Goal: Information Seeking & Learning: Learn about a topic

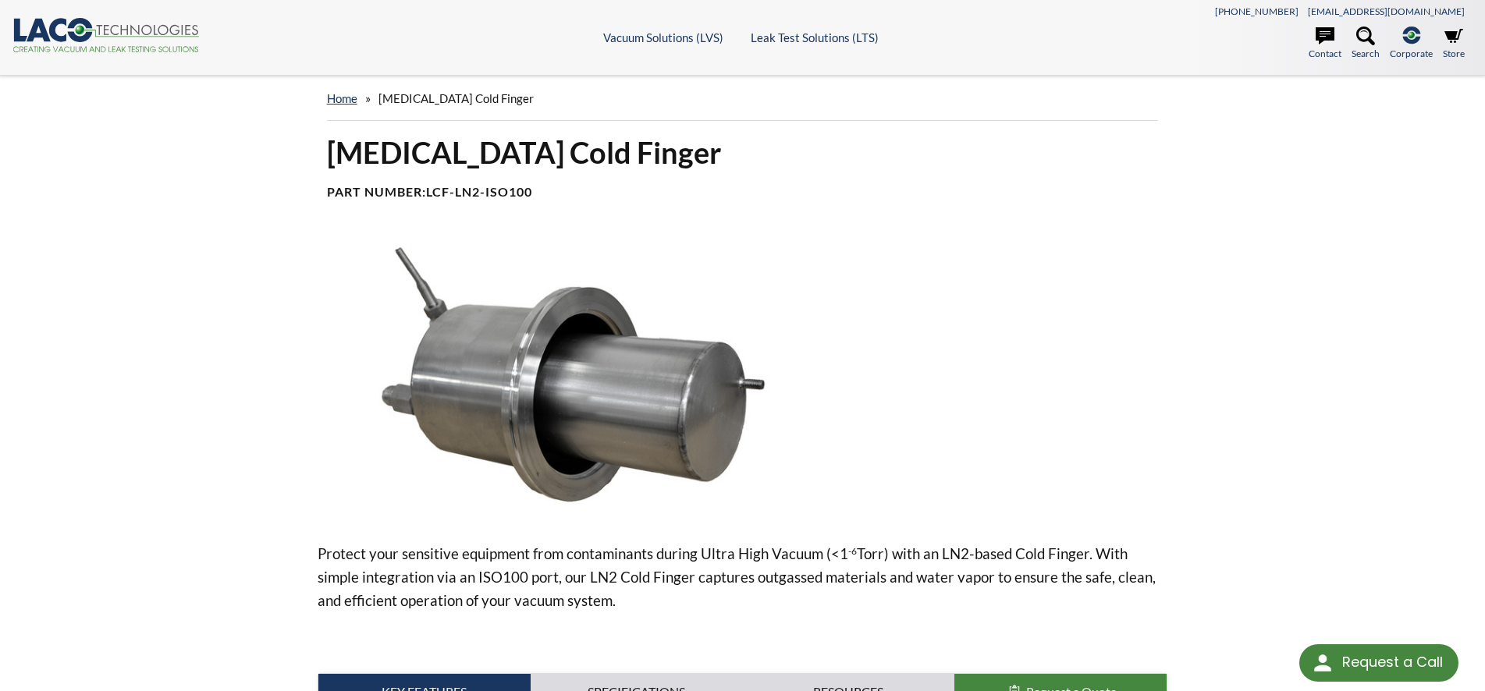
click at [684, 319] on img at bounding box center [567, 377] width 498 height 279
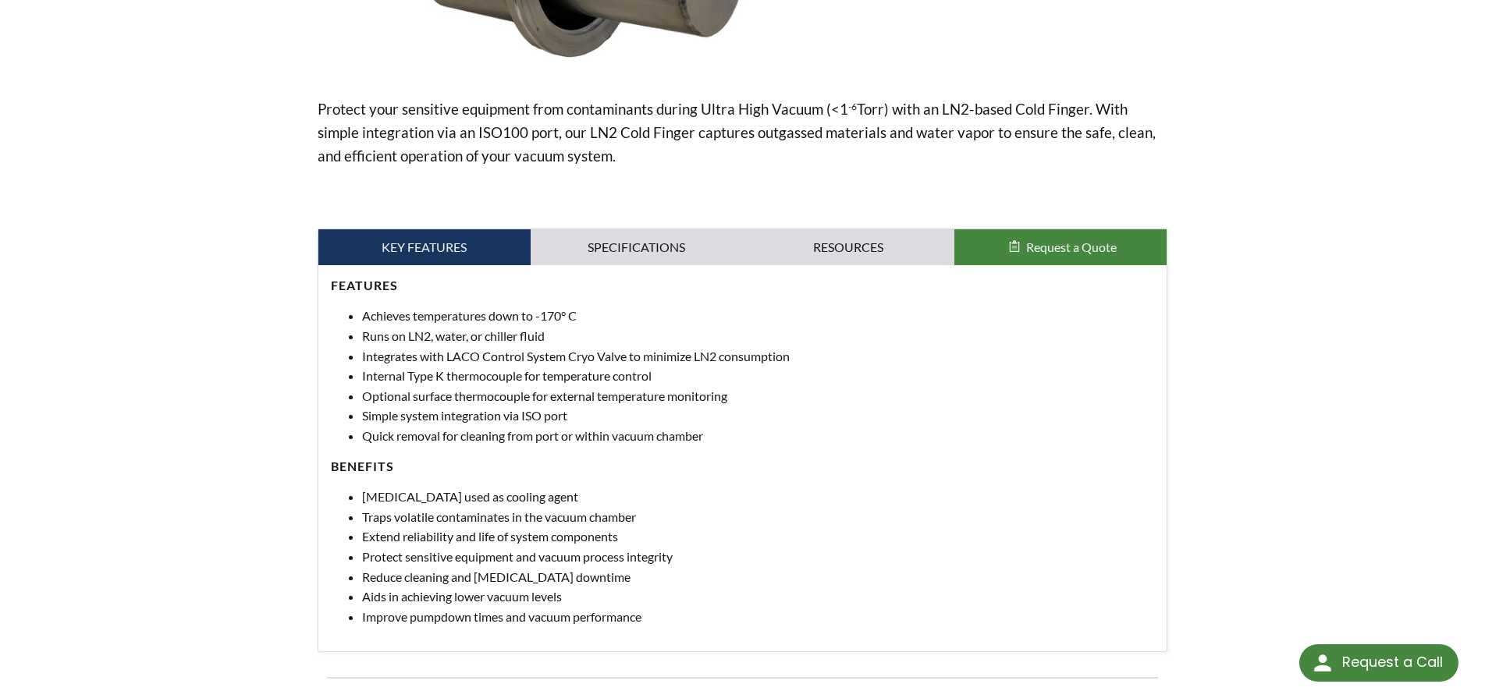
scroll to position [478, 0]
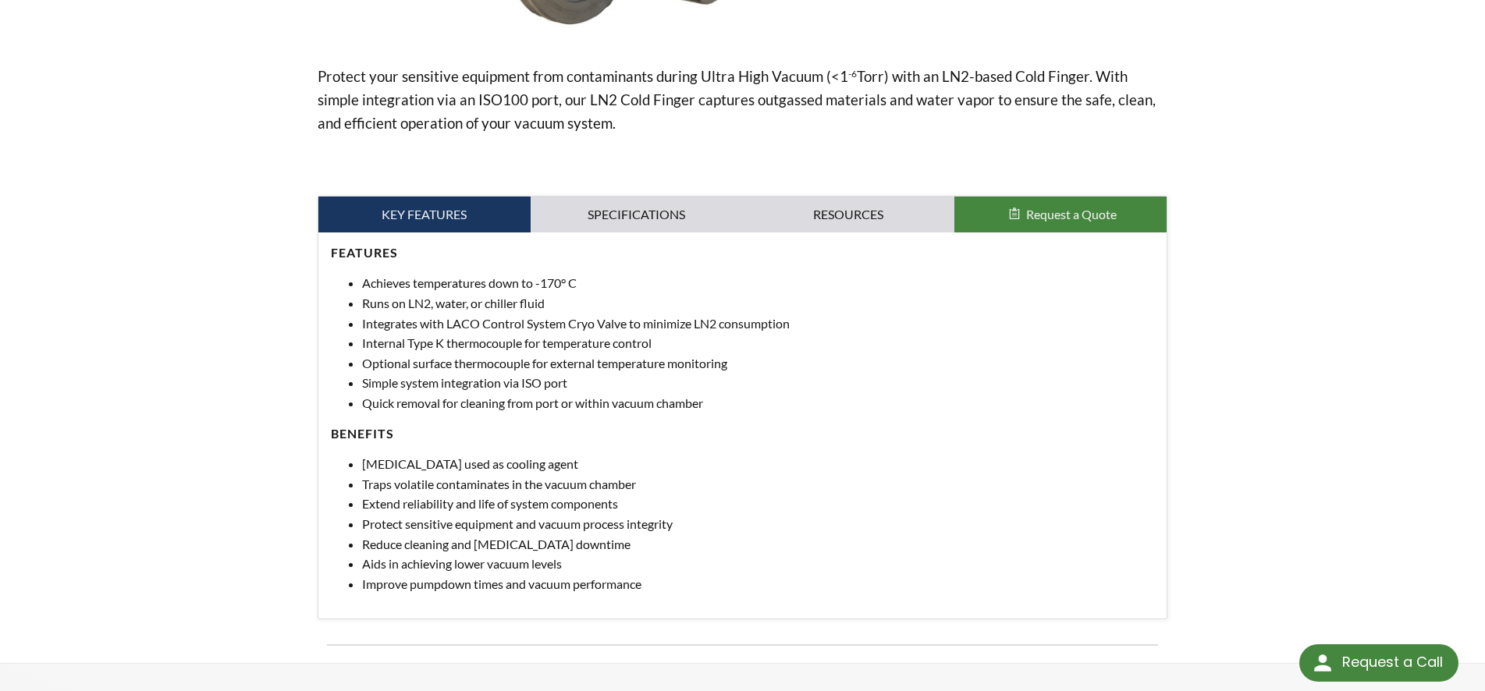
click at [575, 253] on h4 "Features" at bounding box center [743, 253] width 824 height 16
click at [592, 222] on link "Specifications" at bounding box center [637, 215] width 212 height 36
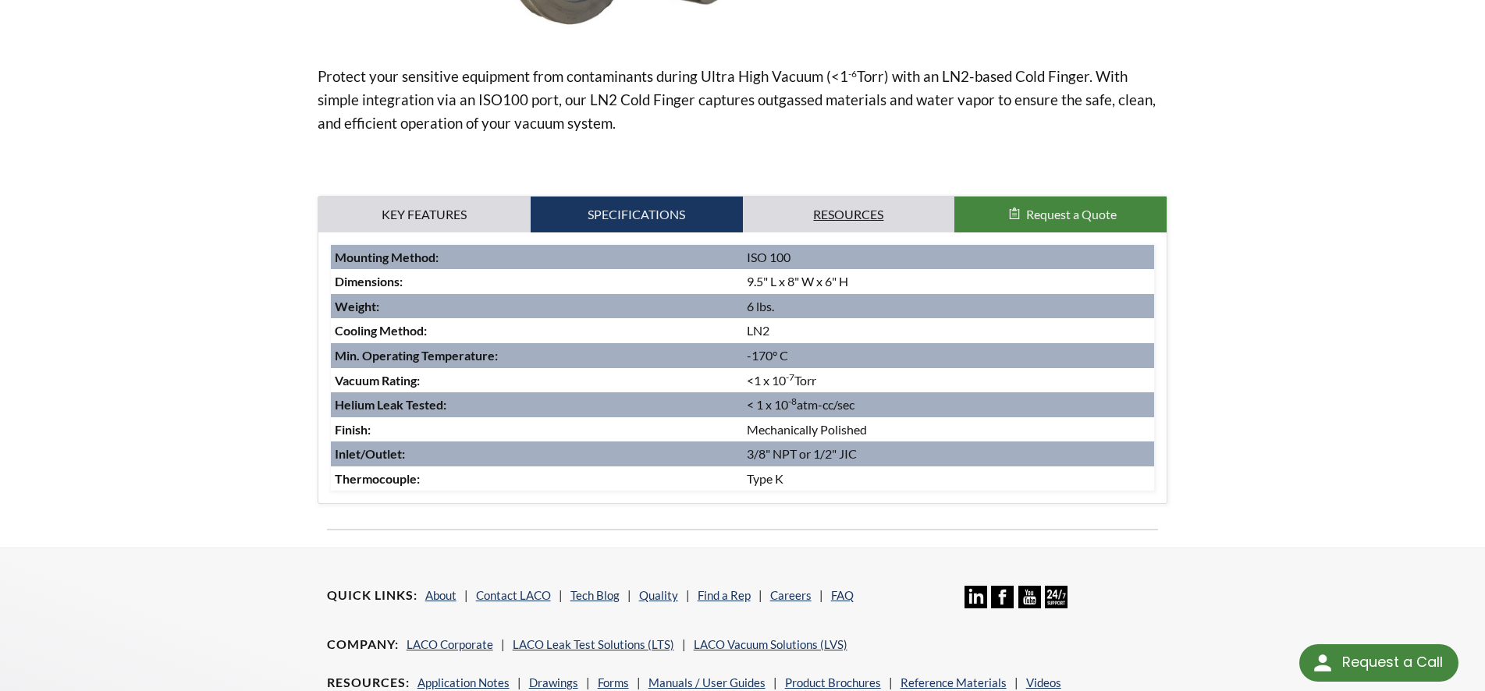
click at [808, 214] on link "Resources" at bounding box center [849, 215] width 212 height 36
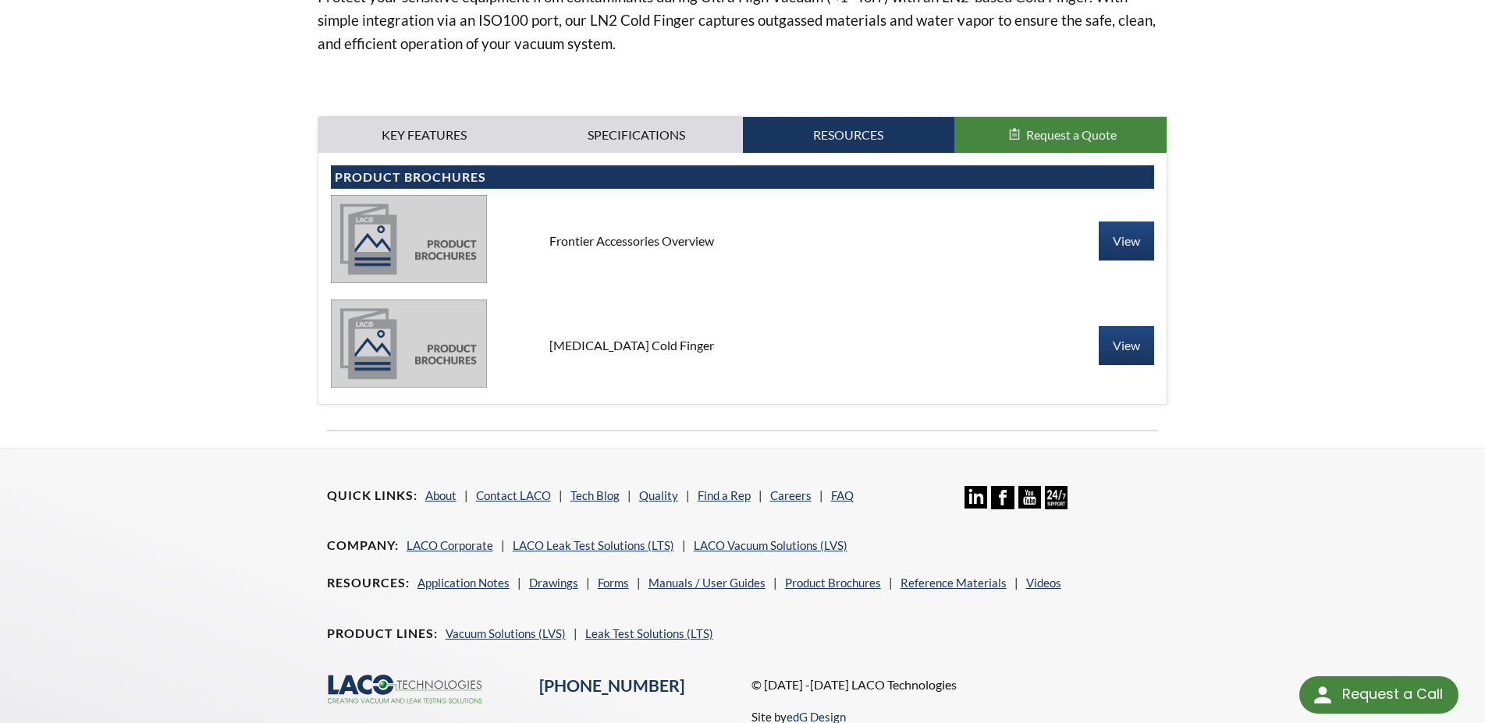
scroll to position [0, 0]
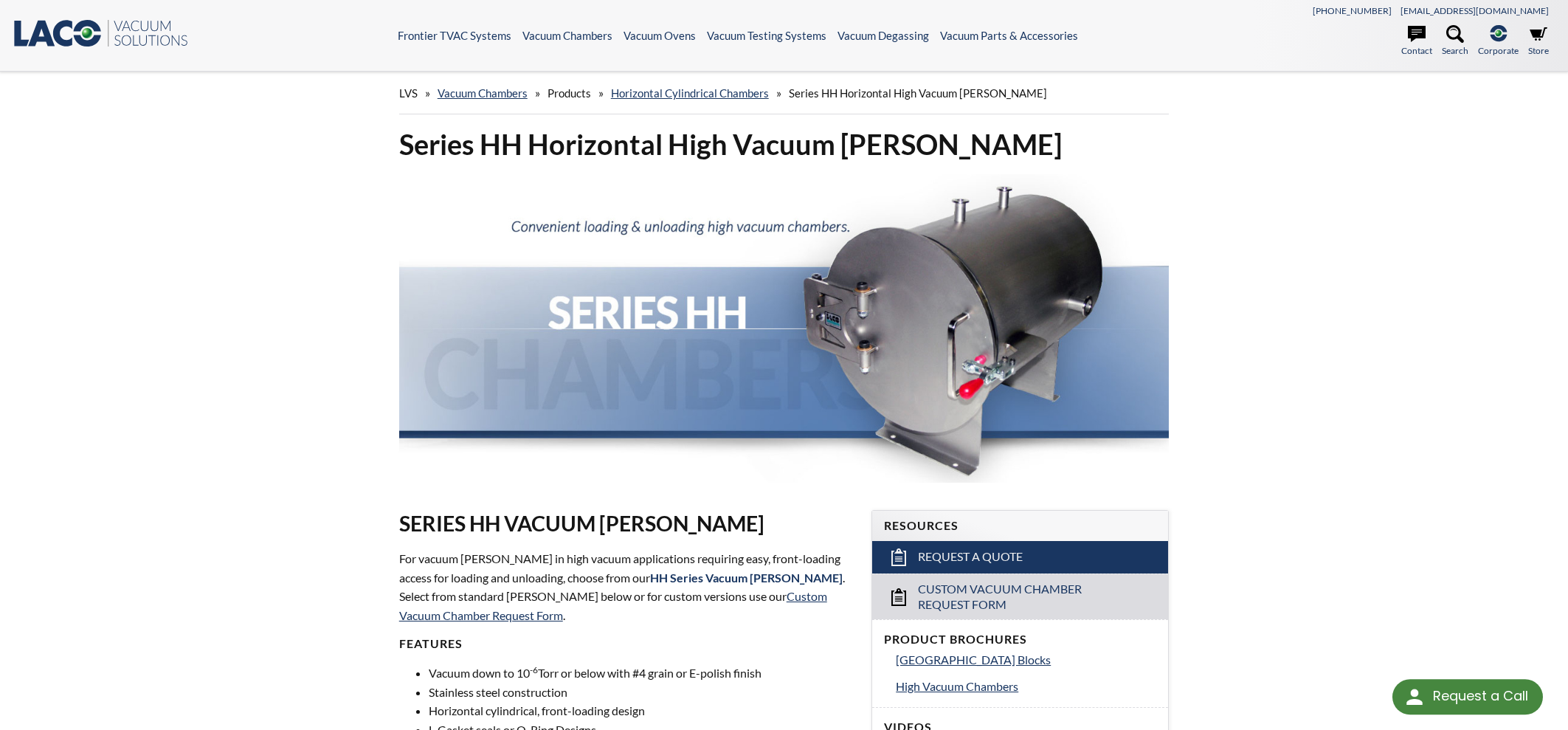
scroll to position [1034, 0]
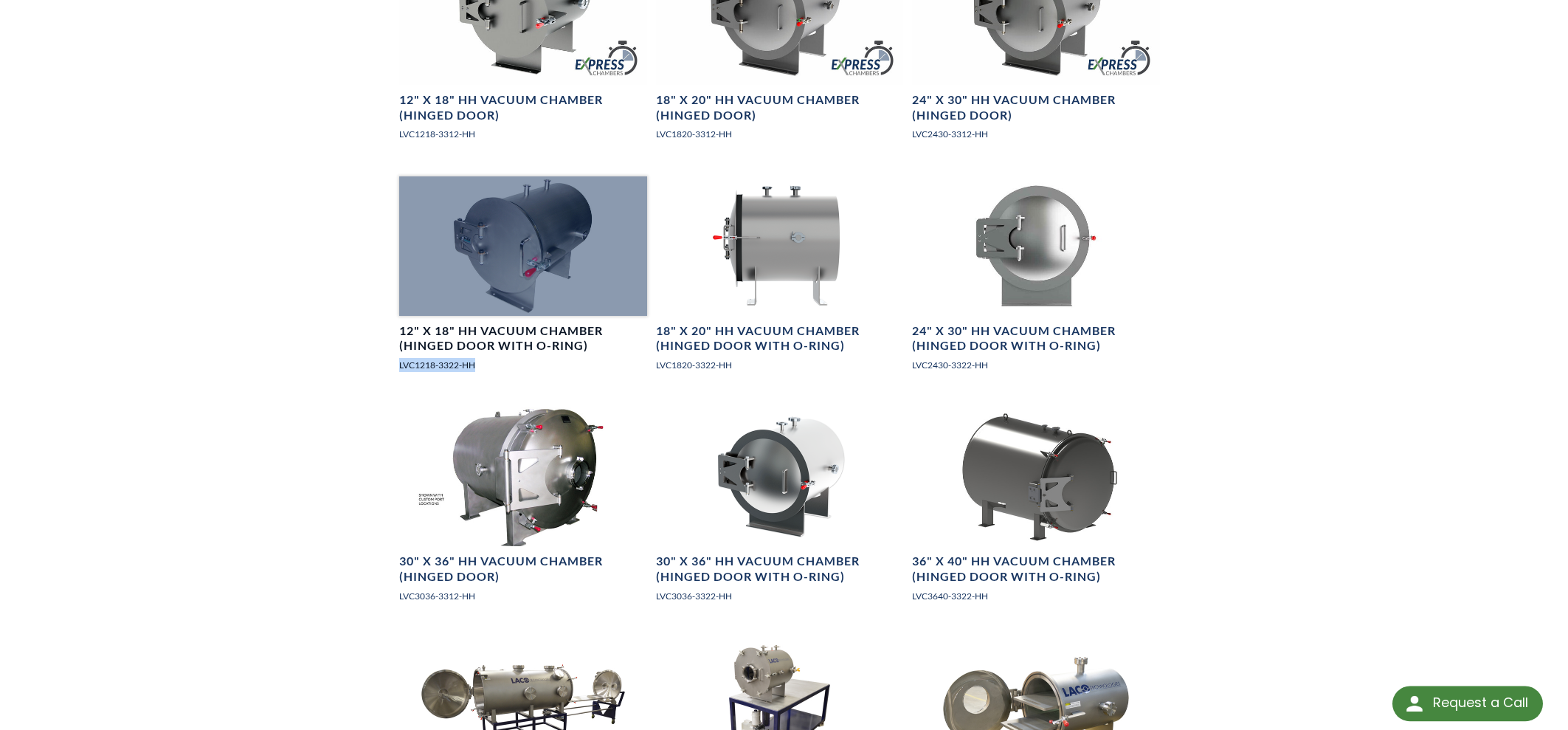
click at [525, 205] on div at bounding box center [523, 246] width 248 height 139
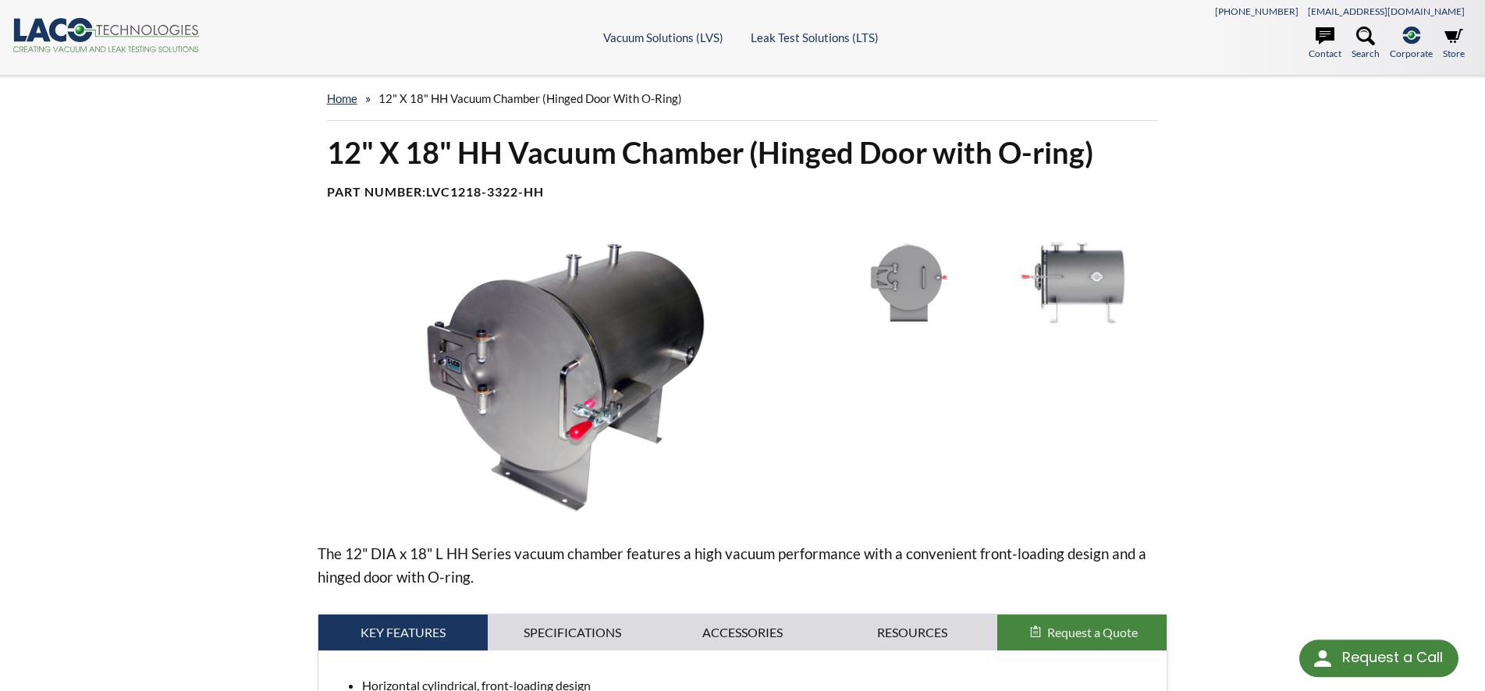
scroll to position [478, 0]
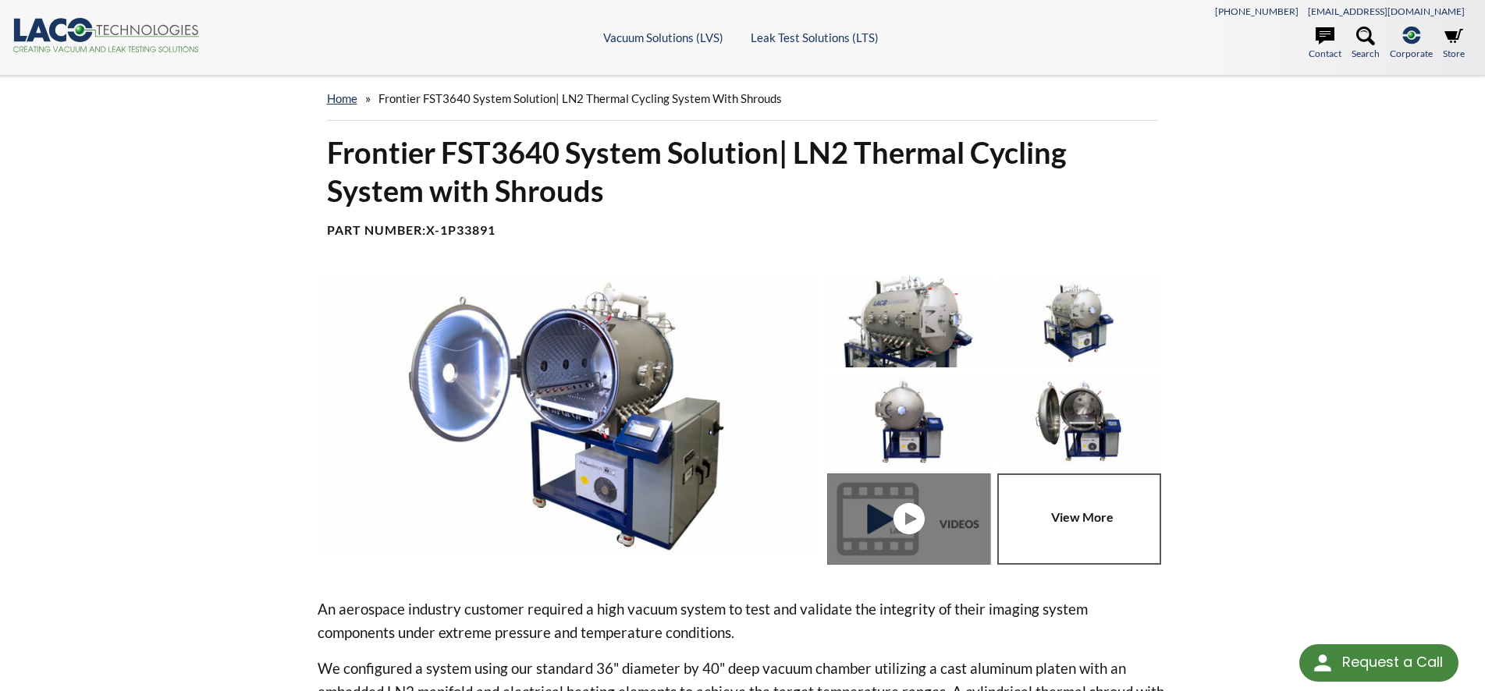
click at [144, 30] on icon ".cls-1{fill:#193661;}.cls-2{fill:#58595b;}.cls-3{fill:url(#radial-gradient);}.c…" at bounding box center [105, 35] width 187 height 34
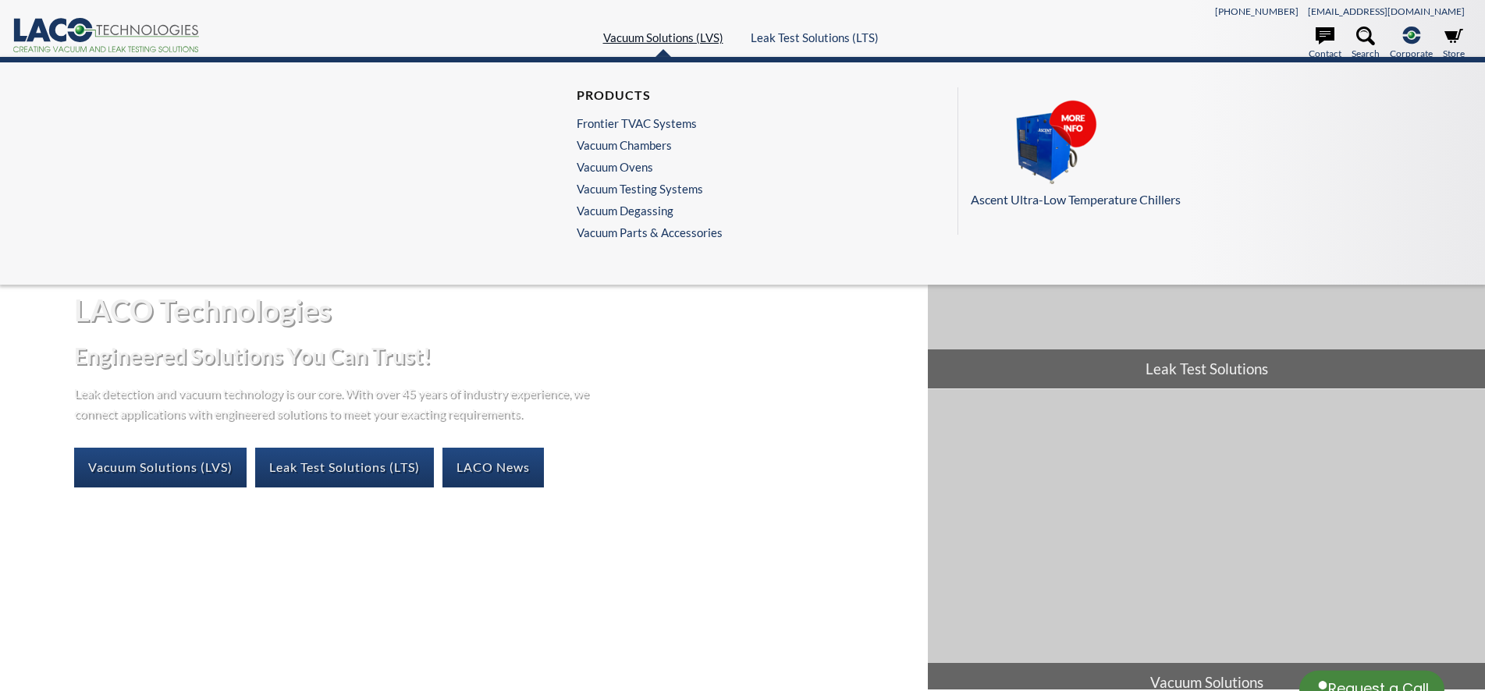
click at [651, 34] on link "Vacuum Solutions (LVS)" at bounding box center [663, 37] width 120 height 14
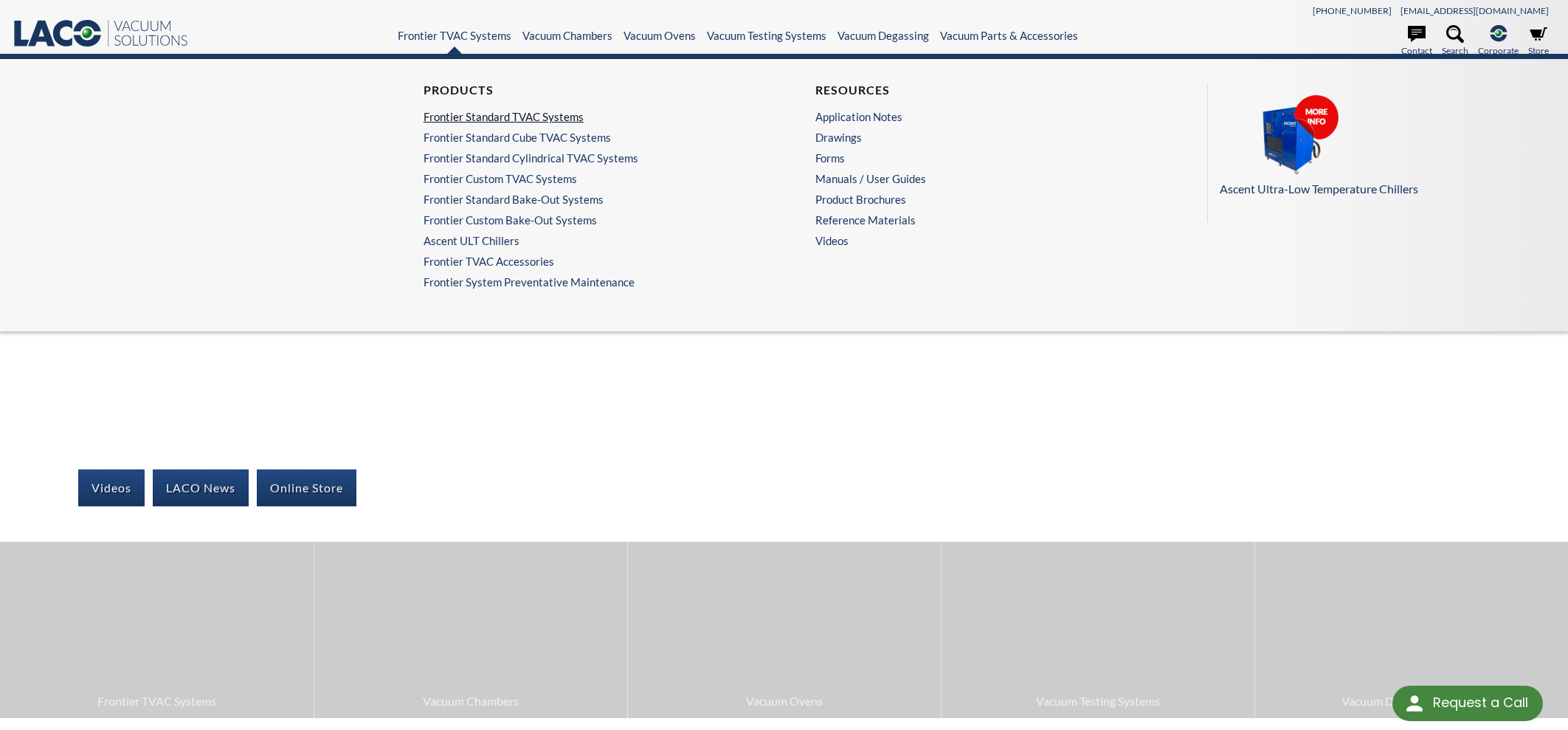
click at [448, 118] on link "Frontier Standard TVAC Systems" at bounding box center [584, 116] width 322 height 13
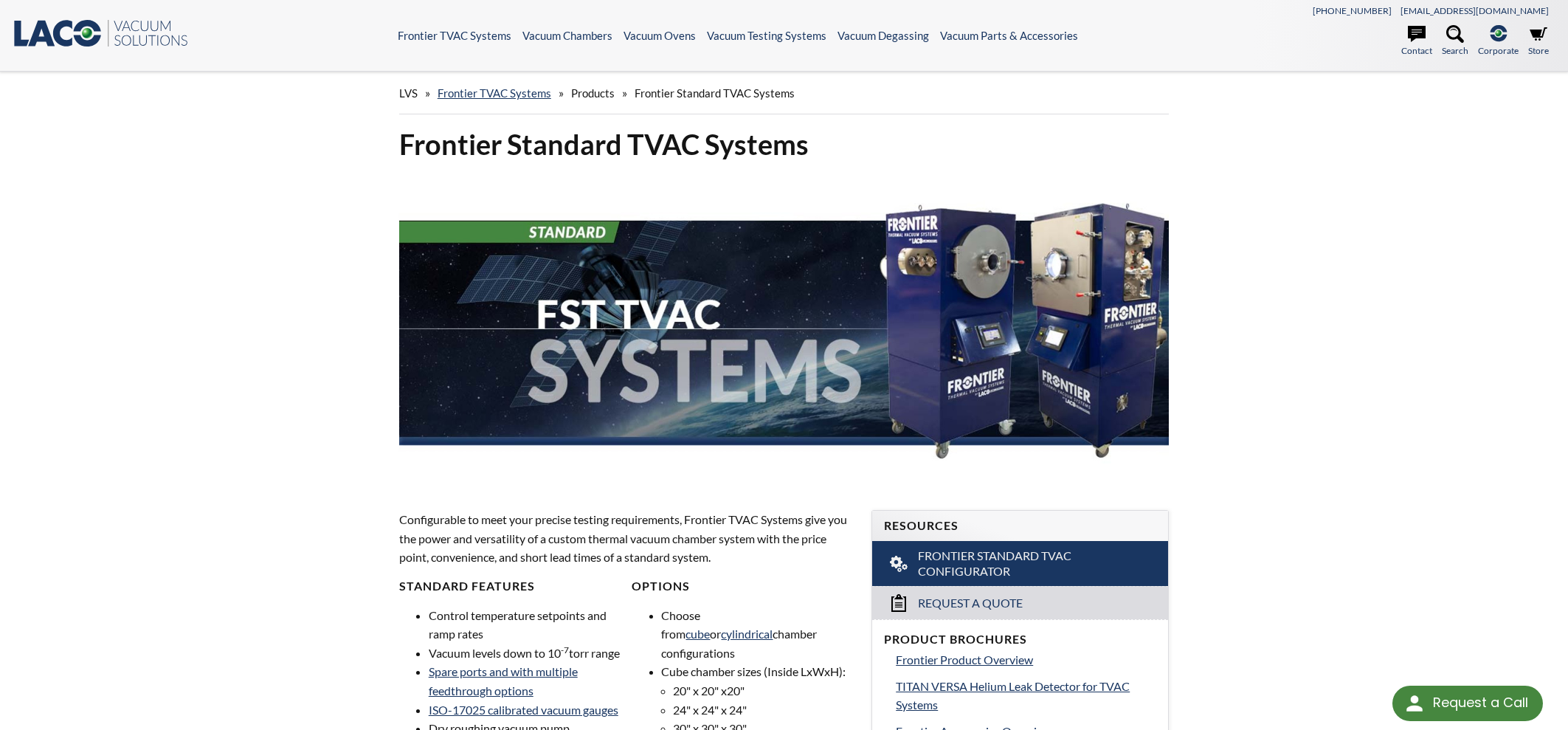
click at [1300, 445] on div "LVS » Frontier TVAC Systems » Products » Frontier Standard TVAC Systems Frontie…" at bounding box center [784, 696] width 1568 height 1248
click at [1434, 206] on div "LVS » Frontier TVAC Systems » Products » Frontier Standard TVAC Systems Frontie…" at bounding box center [784, 696] width 1568 height 1248
